Goal: Navigation & Orientation: Find specific page/section

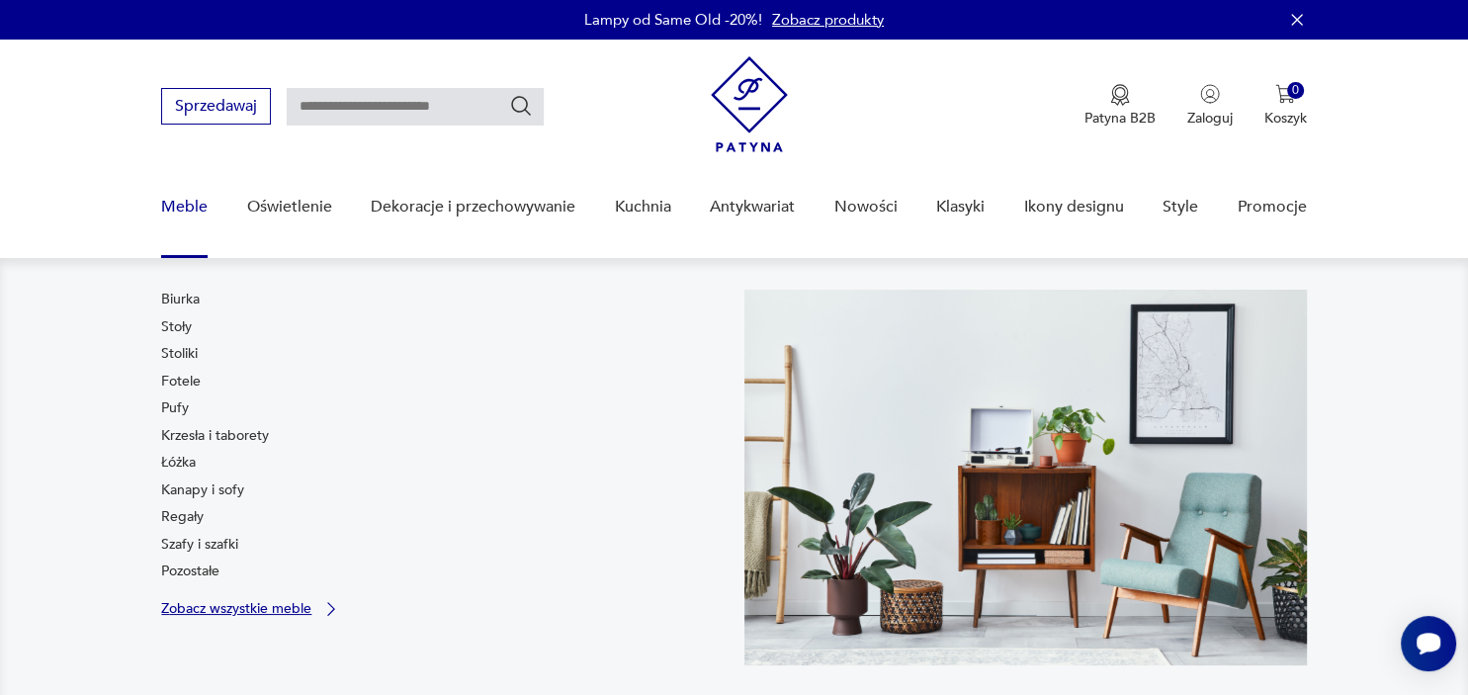
click at [220, 609] on p "Zobacz wszystkie meble" at bounding box center [236, 608] width 150 height 13
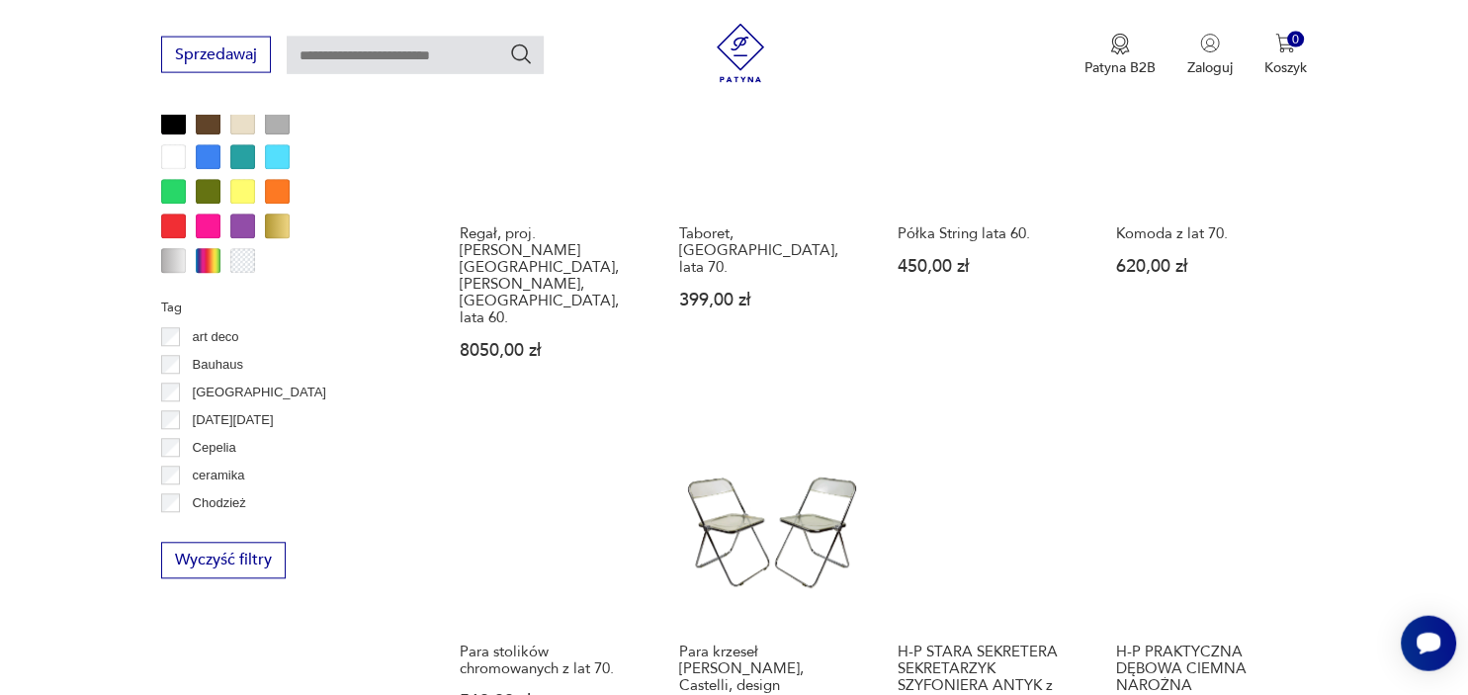
scroll to position [1176, 0]
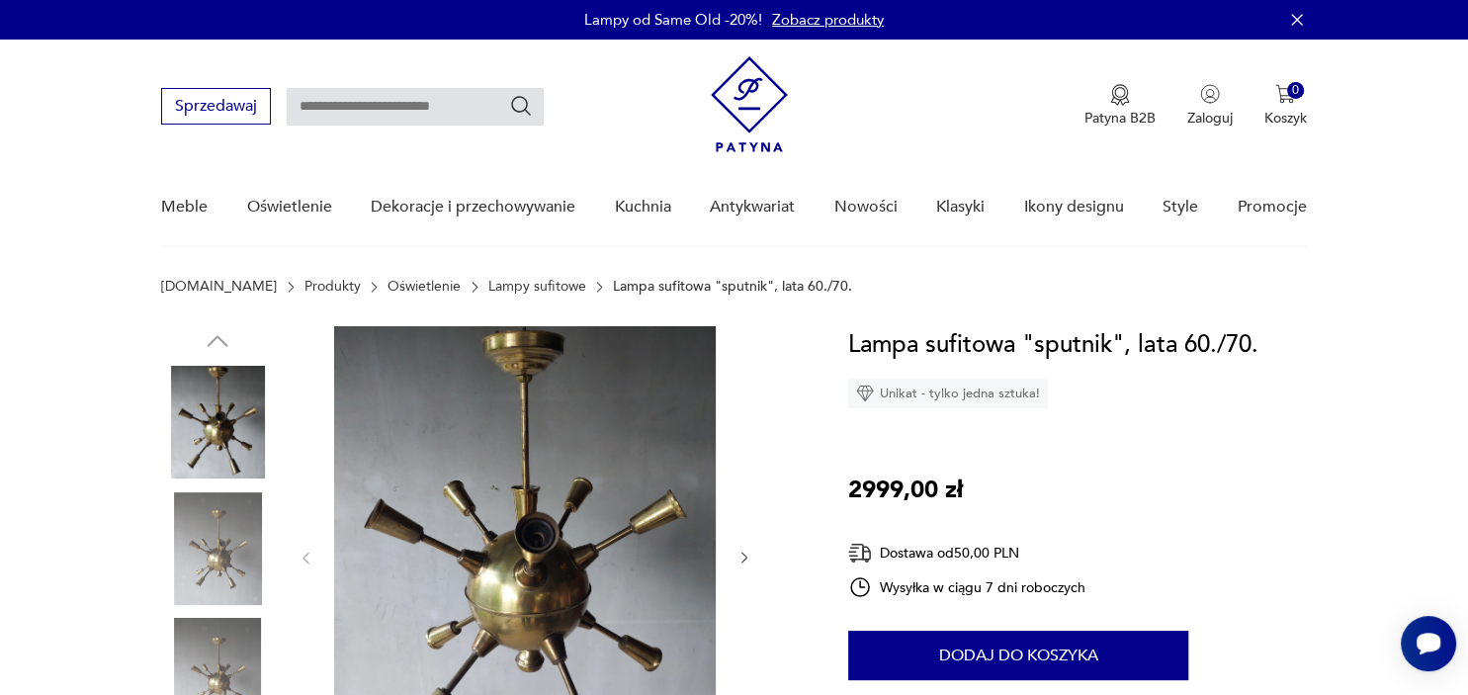
click at [556, 582] on img at bounding box center [525, 556] width 382 height 461
